Goal: Information Seeking & Learning: Learn about a topic

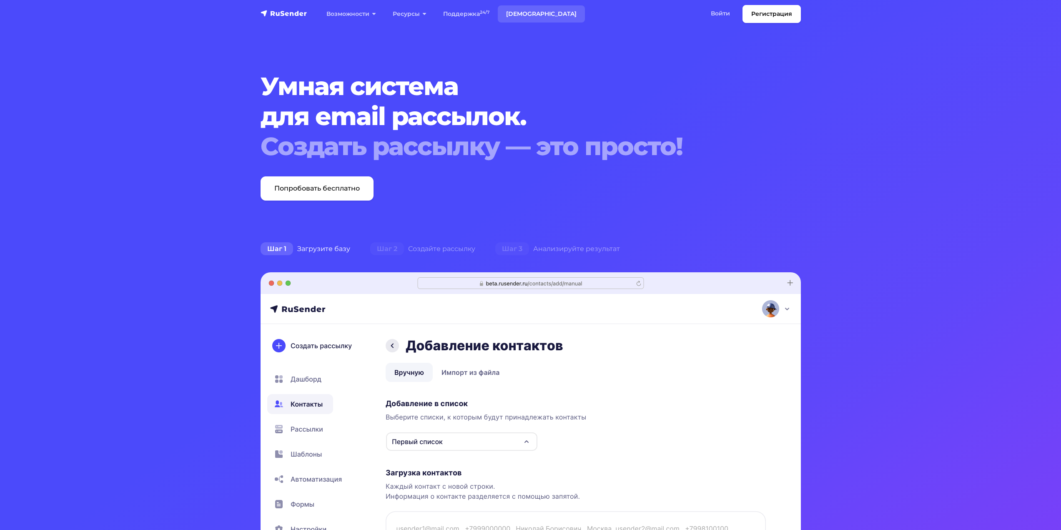
click at [527, 16] on link "[DEMOGRAPHIC_DATA]" at bounding box center [541, 13] width 87 height 17
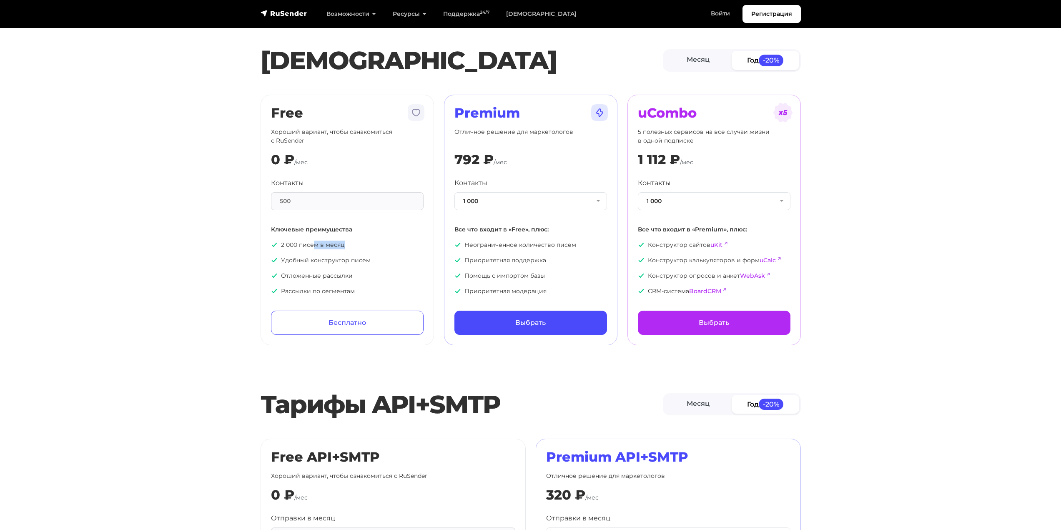
drag, startPoint x: 352, startPoint y: 239, endPoint x: 303, endPoint y: 234, distance: 49.5
click at [306, 235] on div "Контакты 500 Ключевые преимущества 2 000 писем в месяц Удобный конструктор писе…" at bounding box center [347, 237] width 153 height 118
click at [295, 234] on div "Контакты 500 Ключевые преимущества 2 000 писем в месяц Удобный конструктор писе…" at bounding box center [347, 237] width 153 height 118
drag, startPoint x: 313, startPoint y: 193, endPoint x: 280, endPoint y: 198, distance: 33.7
click at [292, 197] on div "500" at bounding box center [347, 201] width 153 height 18
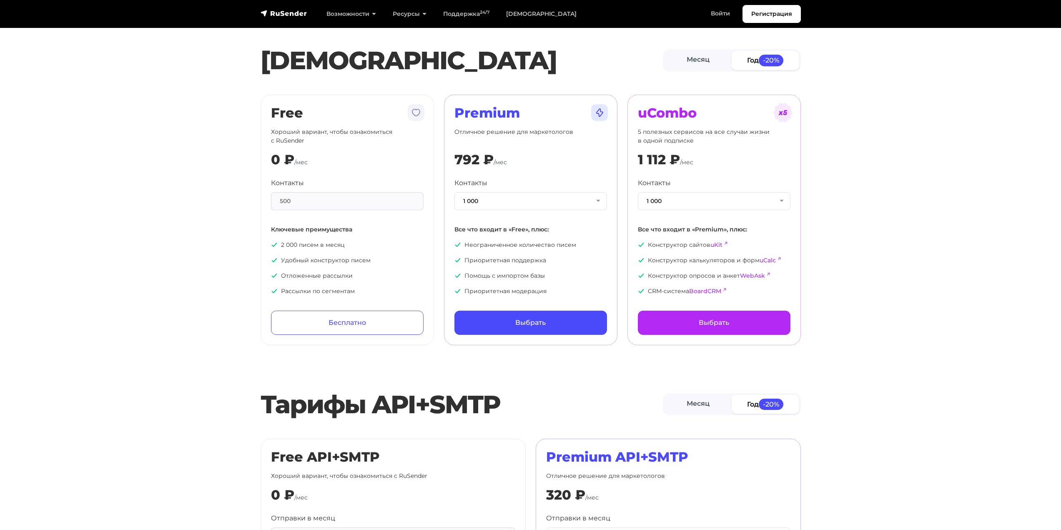
click at [279, 198] on div "500" at bounding box center [347, 201] width 153 height 18
drag, startPoint x: 292, startPoint y: 203, endPoint x: 279, endPoint y: 203, distance: 12.9
click at [287, 204] on div "500" at bounding box center [347, 201] width 153 height 18
click at [234, 105] on section "Тарифы Месяц Год -20% Free Хороший вариант, чтобы ознакомиться с RuSender 0 ₽ /…" at bounding box center [530, 177] width 1061 height 335
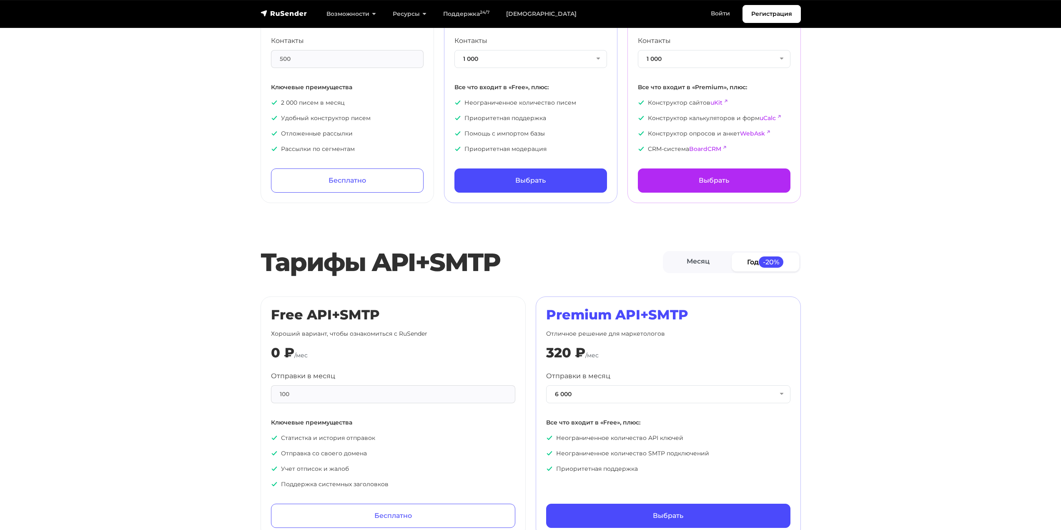
scroll to position [167, 0]
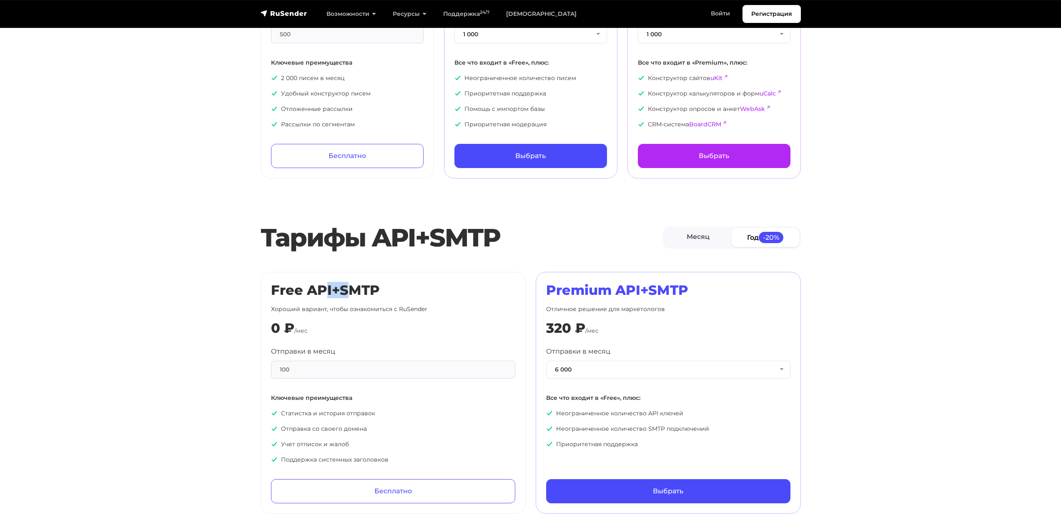
drag, startPoint x: 325, startPoint y: 291, endPoint x: 384, endPoint y: 296, distance: 59.0
click at [362, 294] on h2 "Free API+SMTP" at bounding box center [393, 290] width 244 height 16
click at [384, 296] on h2 "Free API+SMTP" at bounding box center [393, 290] width 244 height 16
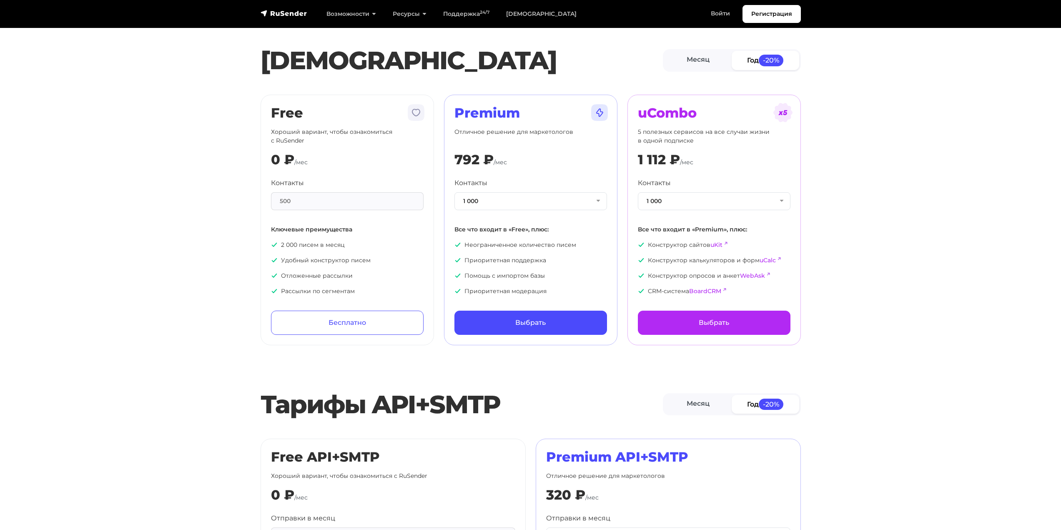
click at [133, 227] on section "Тарифы Месяц Год -20% Free Хороший вариант, чтобы ознакомиться с RuSender 0 ₽ /…" at bounding box center [530, 177] width 1061 height 335
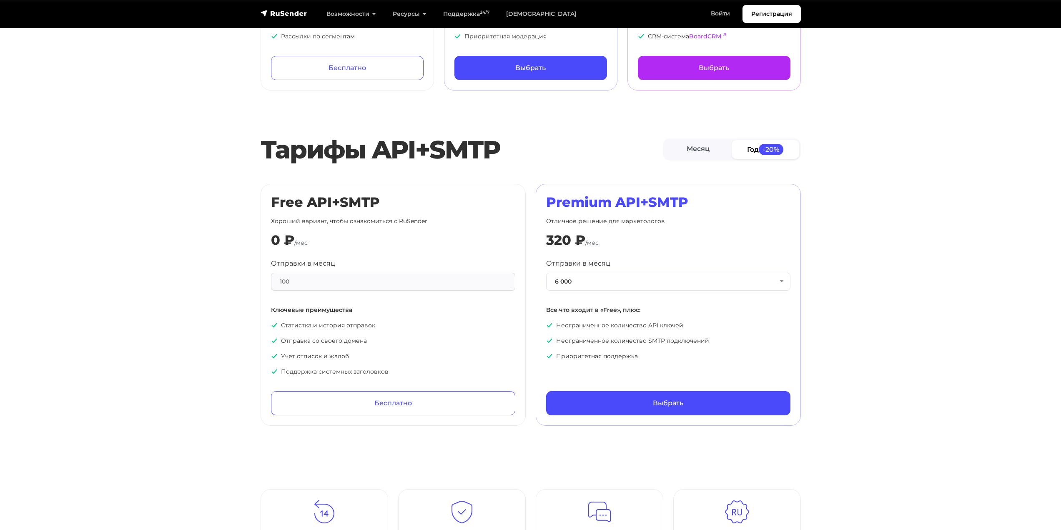
scroll to position [83, 0]
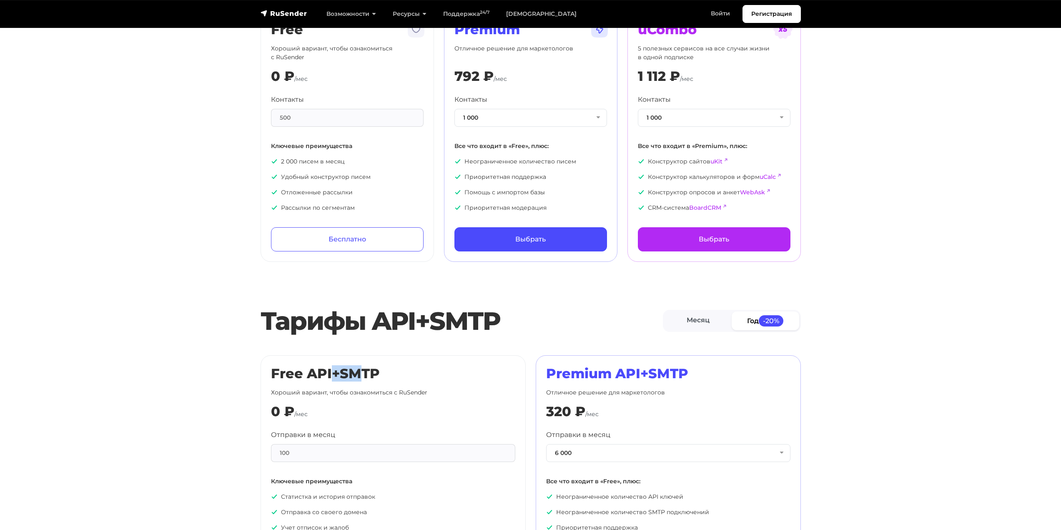
drag, startPoint x: 334, startPoint y: 372, endPoint x: 372, endPoint y: 380, distance: 38.4
click at [363, 379] on h2 "Free API+SMTP" at bounding box center [393, 374] width 244 height 16
click at [372, 380] on h2 "Free API+SMTP" at bounding box center [393, 374] width 244 height 16
drag, startPoint x: 378, startPoint y: 380, endPoint x: 305, endPoint y: 370, distance: 73.1
click at [307, 370] on h2 "Free API+SMTP" at bounding box center [393, 374] width 244 height 16
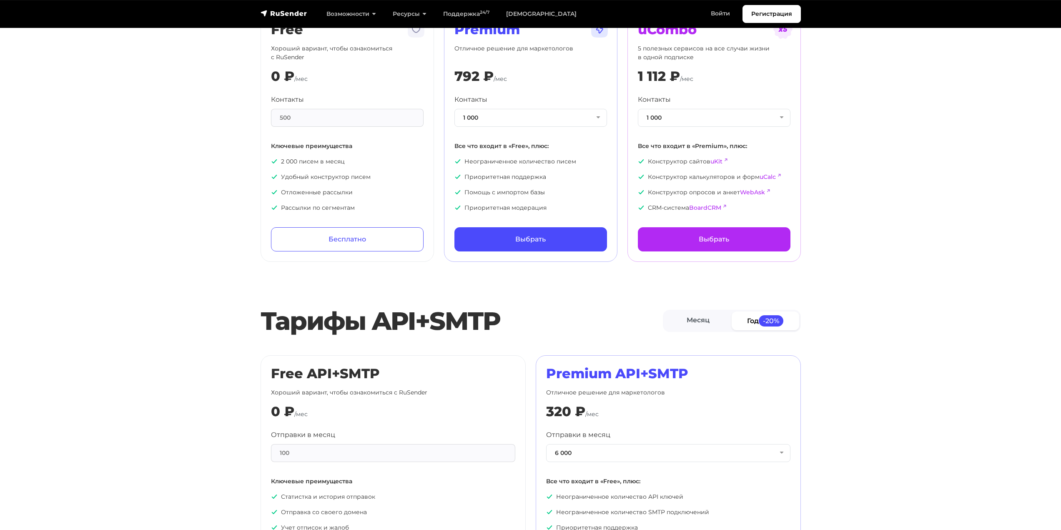
click at [290, 368] on h2 "Free API+SMTP" at bounding box center [393, 374] width 244 height 16
drag, startPoint x: 265, startPoint y: 375, endPoint x: 344, endPoint y: 383, distance: 79.6
click at [322, 381] on div "Free API+SMTP Хороший вариант, чтобы ознакомиться с RuSender 0 ₽ /мес Отправки …" at bounding box center [393, 476] width 265 height 242
drag, startPoint x: 344, startPoint y: 383, endPoint x: 357, endPoint y: 384, distance: 12.5
click at [353, 384] on div "Free API+SMTP Хороший вариант, чтобы ознакомиться с RuSender 0 ₽ /мес Отправки …" at bounding box center [393, 476] width 244 height 221
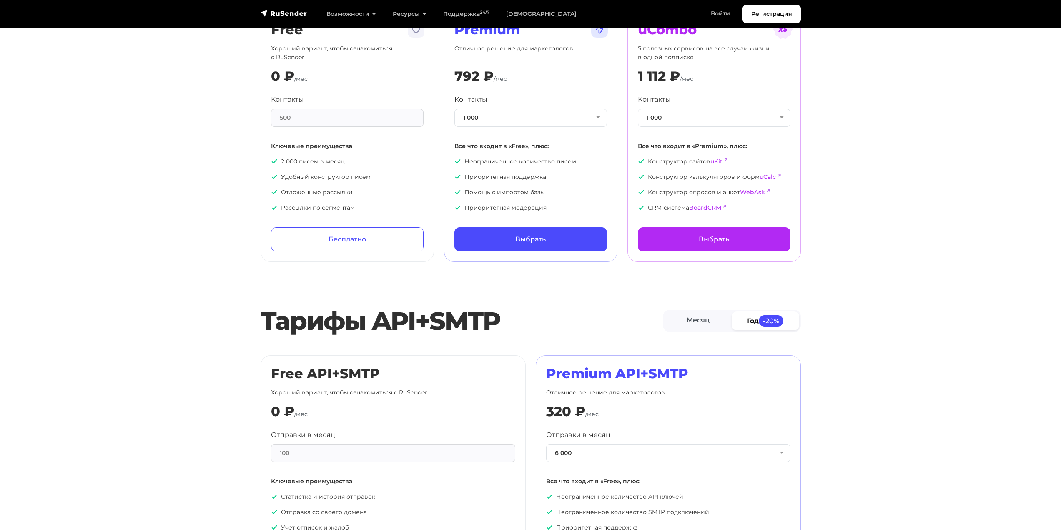
click at [357, 384] on div "Free API+SMTP Хороший вариант, чтобы ознакомиться с RuSender 0 ₽ /мес Отправки …" at bounding box center [393, 476] width 244 height 221
drag, startPoint x: 373, startPoint y: 380, endPoint x: 309, endPoint y: 378, distance: 64.7
click at [340, 380] on h2 "Free API+SMTP" at bounding box center [393, 374] width 244 height 16
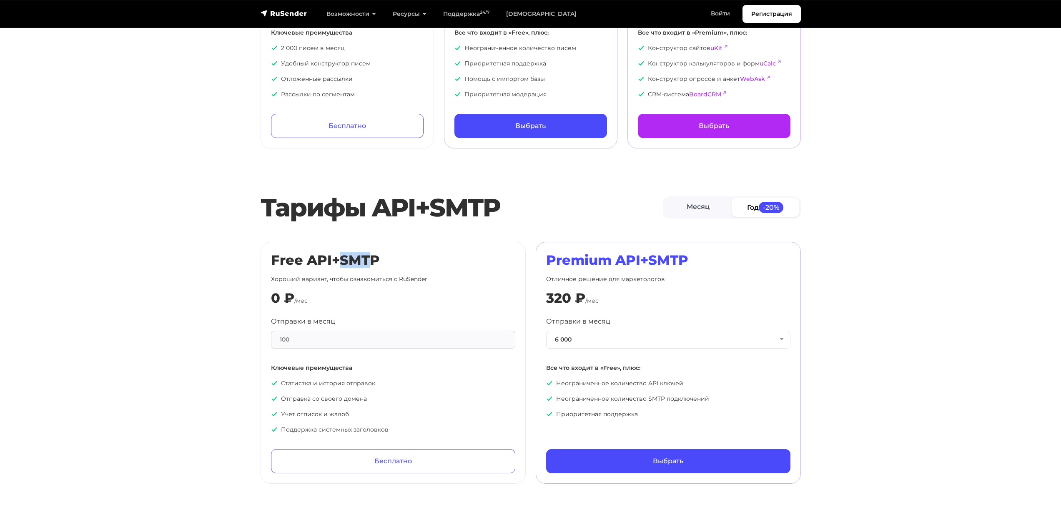
scroll to position [209, 0]
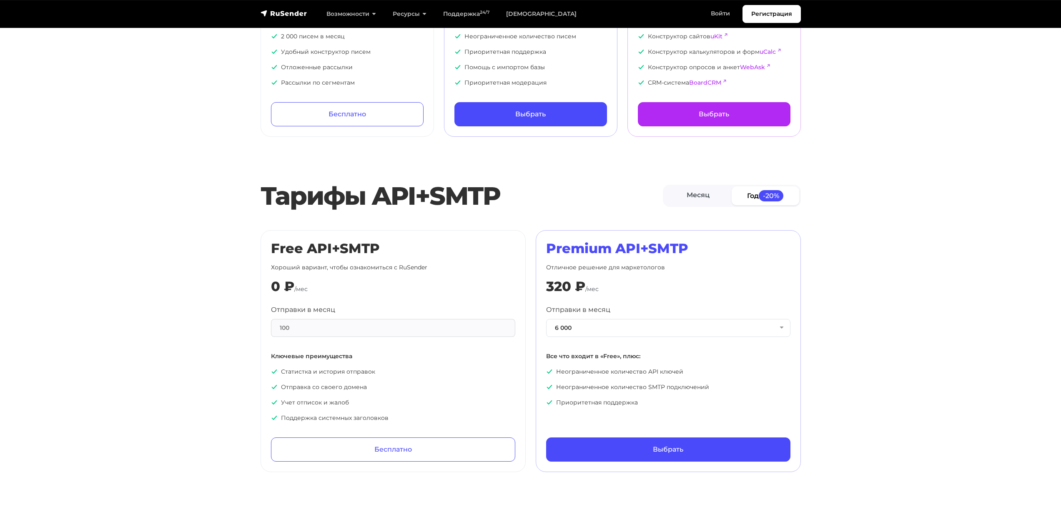
click at [321, 329] on div "100" at bounding box center [393, 328] width 244 height 18
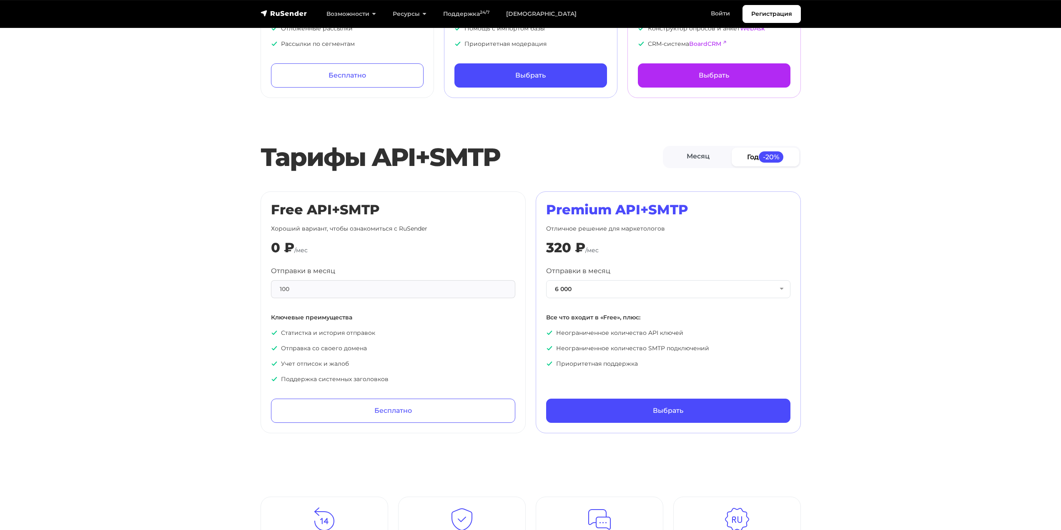
scroll to position [250, 0]
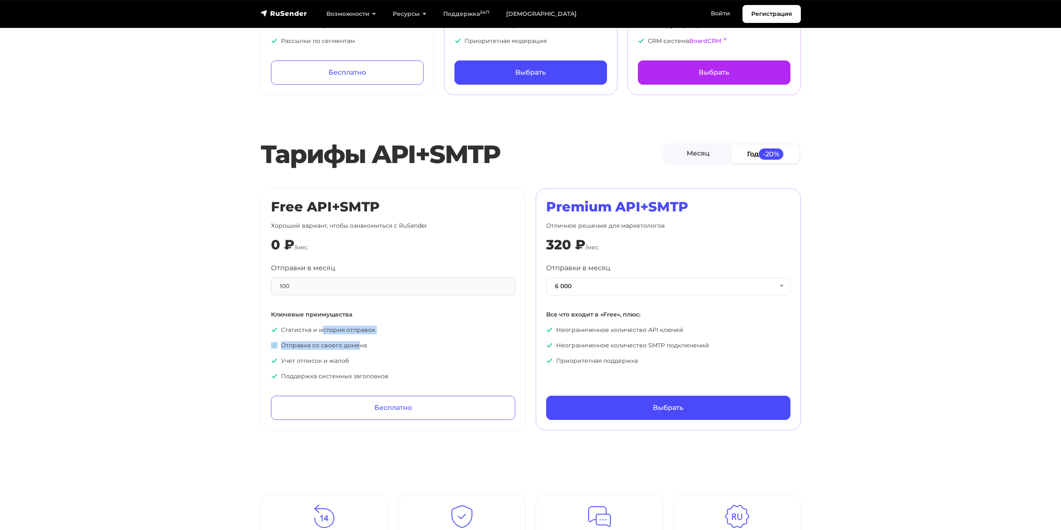
drag, startPoint x: 356, startPoint y: 341, endPoint x: 366, endPoint y: 344, distance: 10.0
click at [361, 342] on div "Отправки в месяц 100 Ключевые преимущества Статистка и история отправок Отправк…" at bounding box center [393, 322] width 244 height 118
click at [366, 344] on p "Отправка со своего домена" at bounding box center [393, 345] width 244 height 9
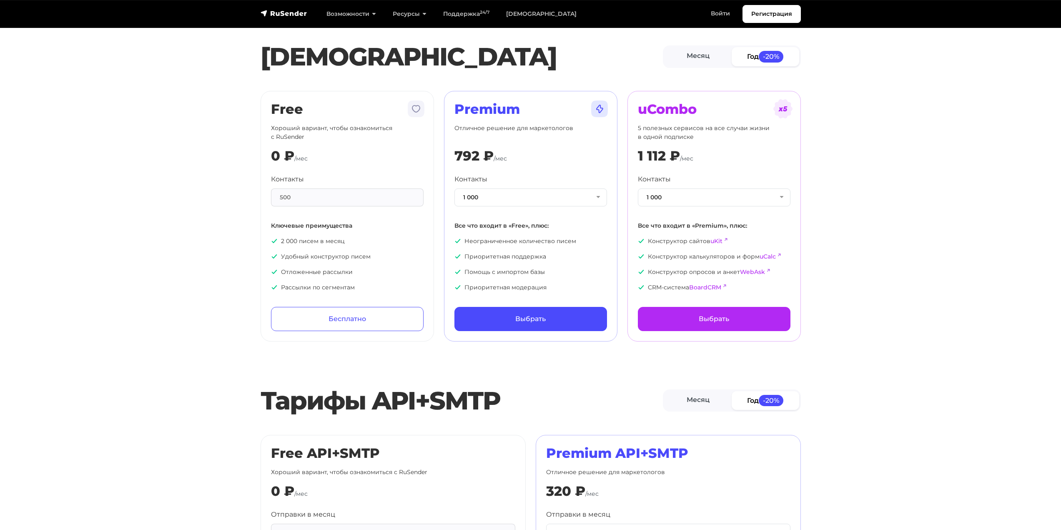
scroll to position [0, 0]
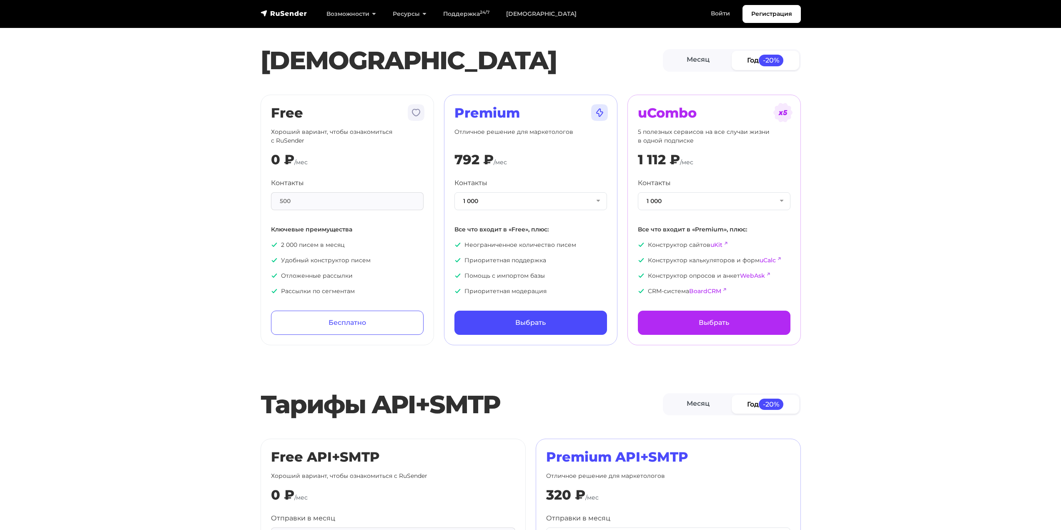
click at [415, 113] on img at bounding box center [416, 113] width 20 height 20
